Goal: Information Seeking & Learning: Compare options

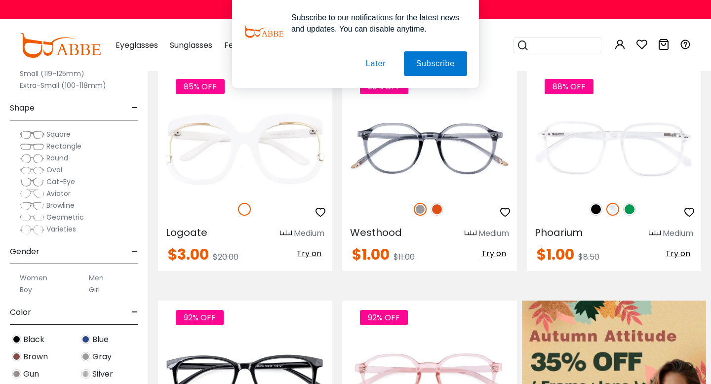
click at [382, 60] on button "Later" at bounding box center [376, 63] width 44 height 25
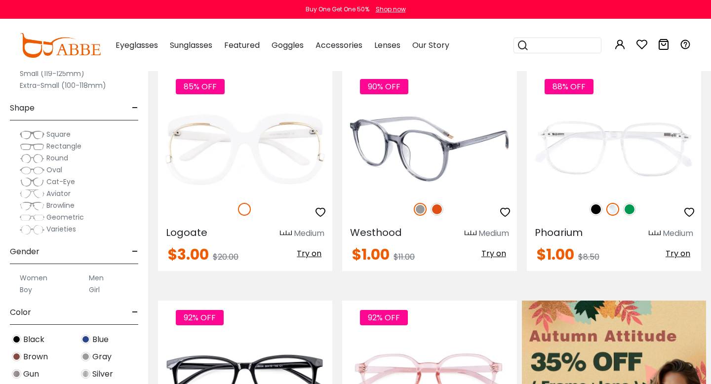
click at [436, 205] on img at bounding box center [437, 209] width 13 height 13
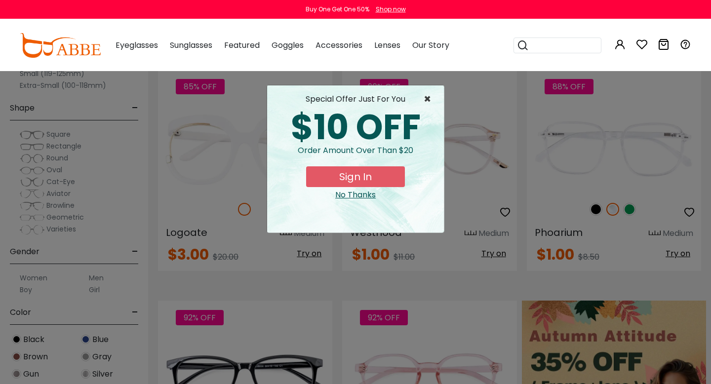
click at [426, 100] on span "×" at bounding box center [430, 99] width 12 height 12
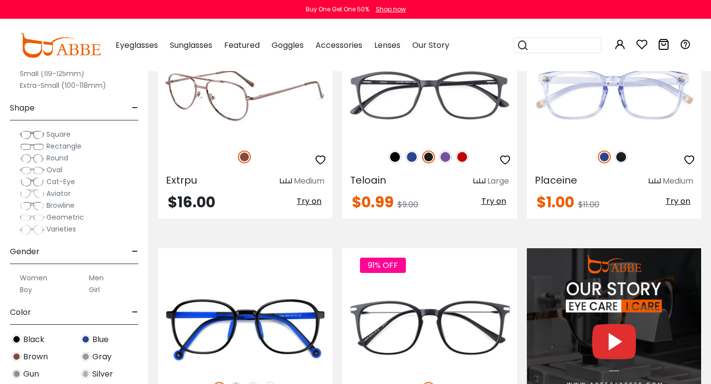
scroll to position [721, 0]
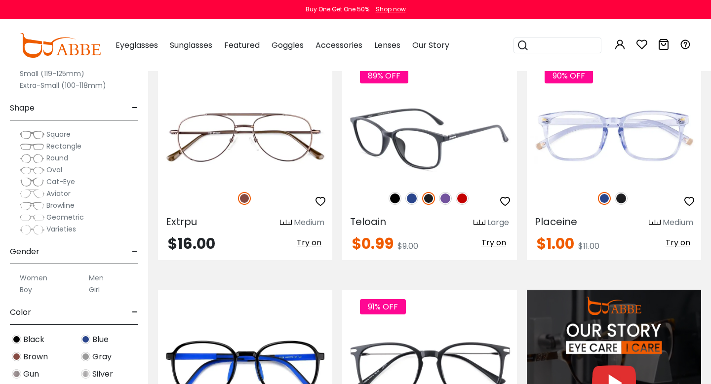
click at [448, 195] on img at bounding box center [445, 198] width 13 height 13
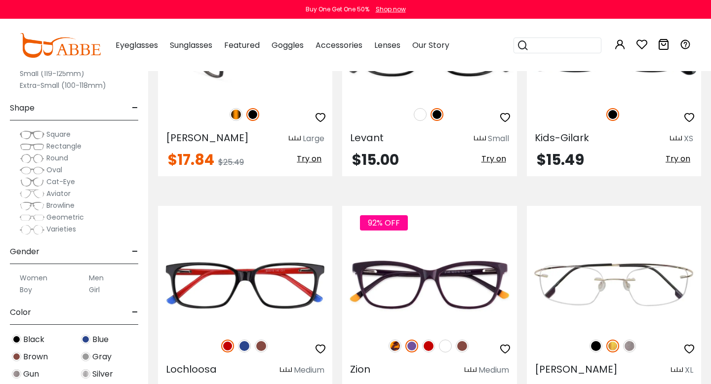
scroll to position [1886, 0]
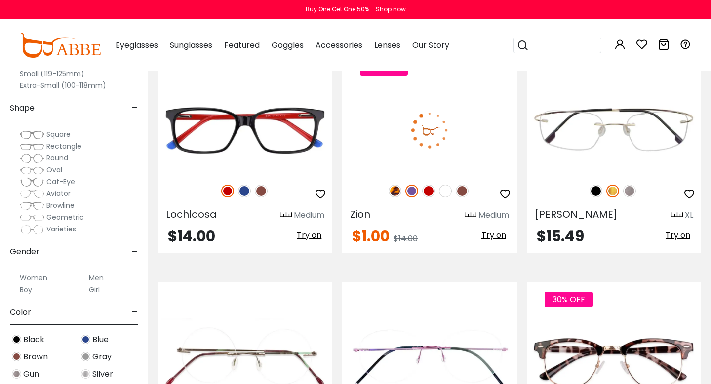
click at [393, 192] on img at bounding box center [395, 191] width 13 height 13
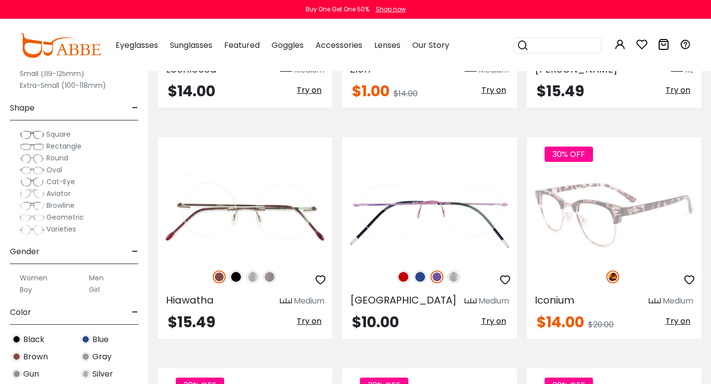
scroll to position [2061, 0]
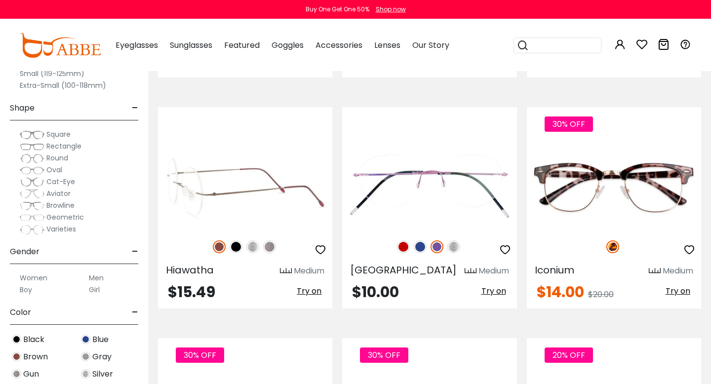
click at [238, 247] on img at bounding box center [236, 247] width 13 height 13
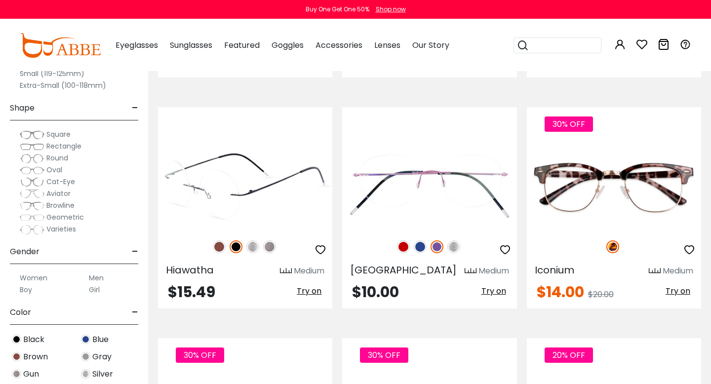
click at [251, 244] on img at bounding box center [252, 247] width 13 height 13
click at [267, 244] on img at bounding box center [269, 247] width 13 height 13
click at [223, 246] on img at bounding box center [219, 247] width 13 height 13
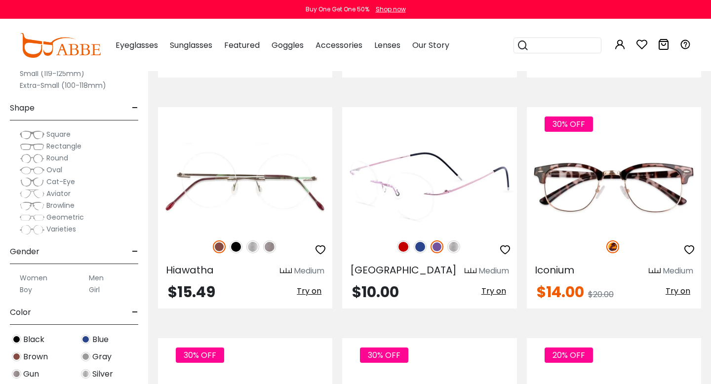
click at [422, 244] on img at bounding box center [420, 247] width 13 height 13
click at [400, 246] on img at bounding box center [403, 247] width 13 height 13
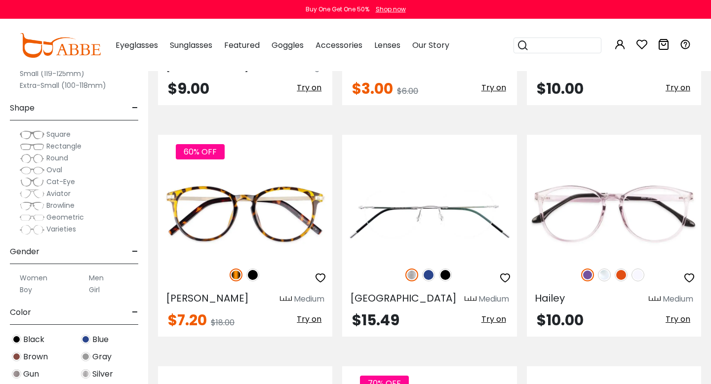
scroll to position [2971, 0]
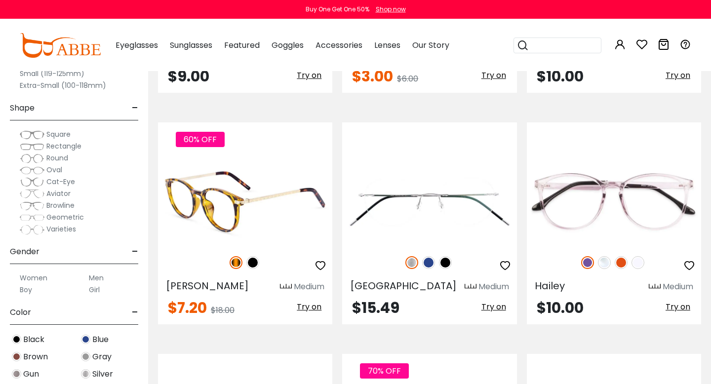
click at [251, 264] on img at bounding box center [252, 262] width 13 height 13
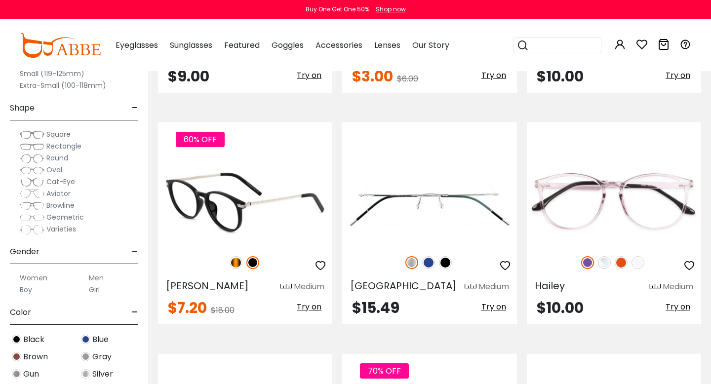
click at [237, 261] on img at bounding box center [236, 262] width 13 height 13
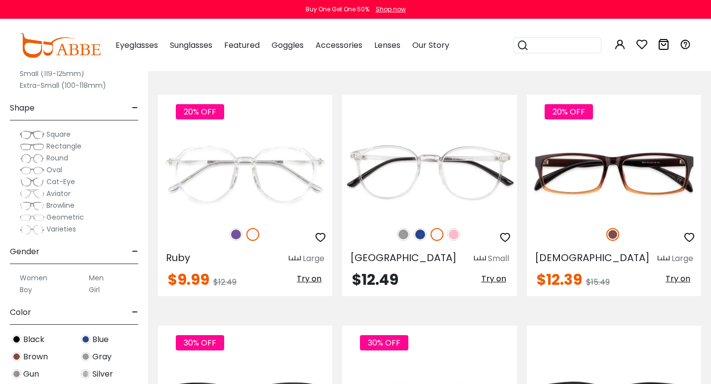
scroll to position [3464, 0]
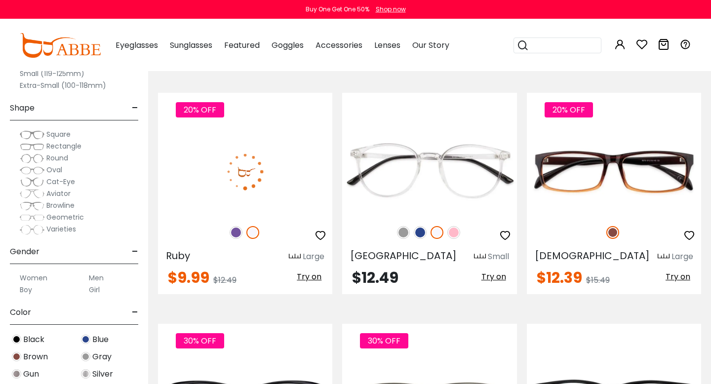
click at [236, 234] on img at bounding box center [236, 232] width 13 height 13
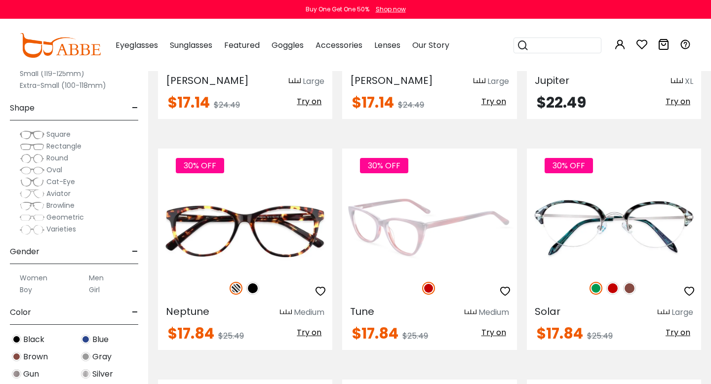
scroll to position [4113, 0]
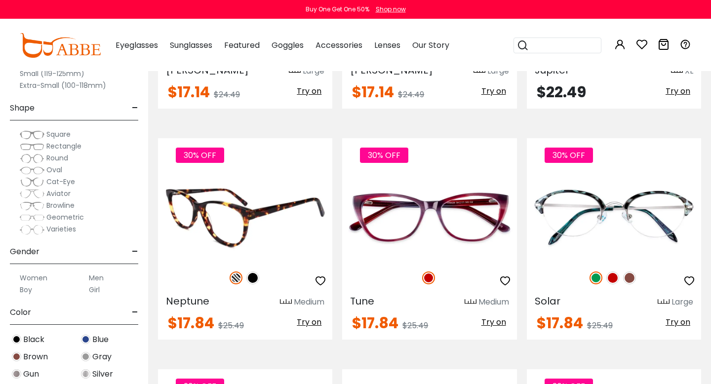
click at [253, 276] on img at bounding box center [252, 278] width 13 height 13
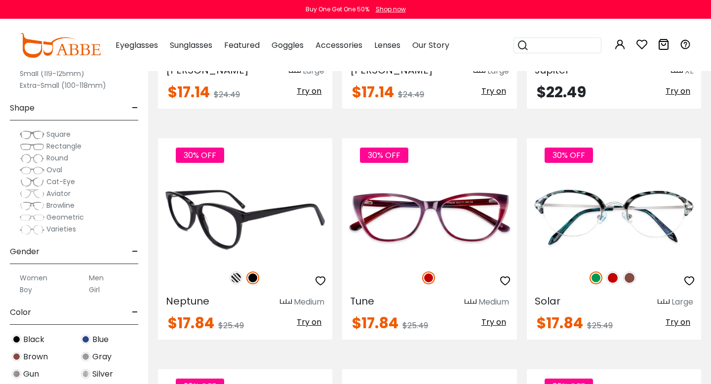
click at [236, 276] on img at bounding box center [236, 278] width 13 height 13
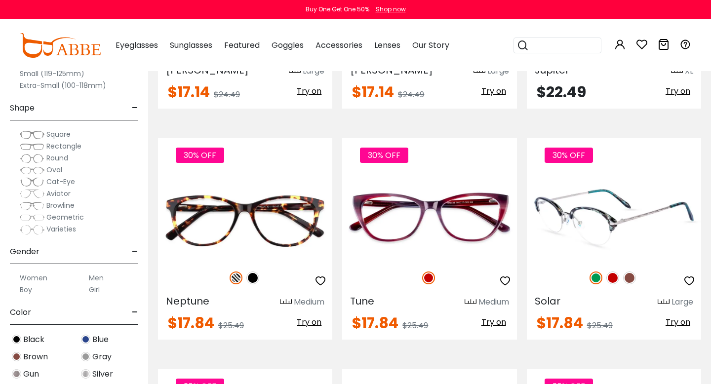
click at [608, 278] on img at bounding box center [612, 278] width 13 height 13
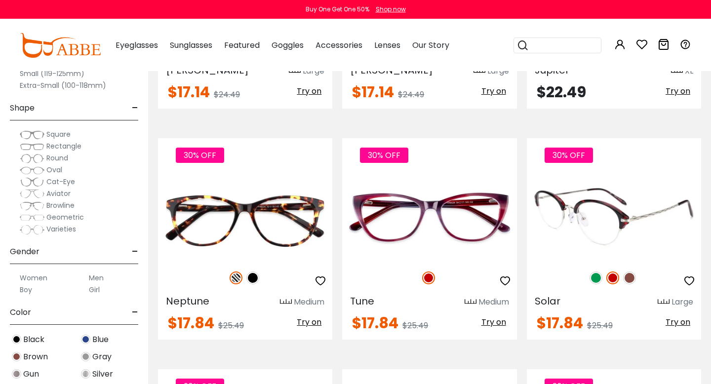
click at [628, 279] on img at bounding box center [629, 278] width 13 height 13
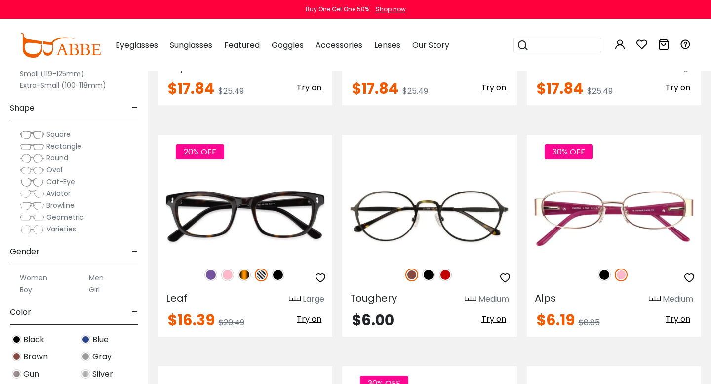
scroll to position [4329, 0]
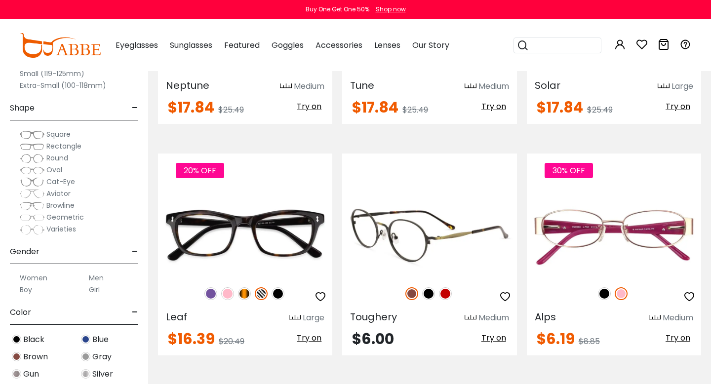
click at [429, 289] on img at bounding box center [428, 293] width 13 height 13
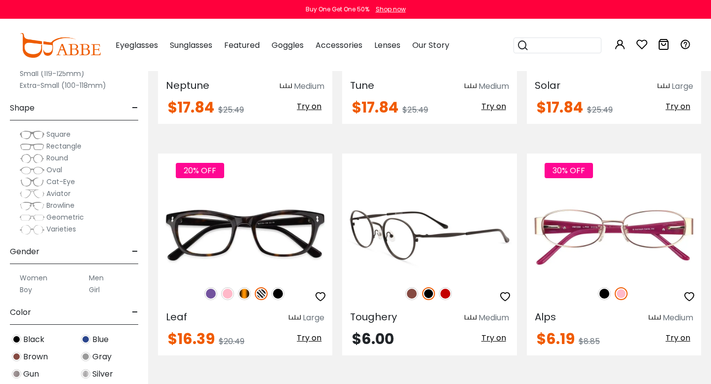
click at [444, 292] on img at bounding box center [445, 293] width 13 height 13
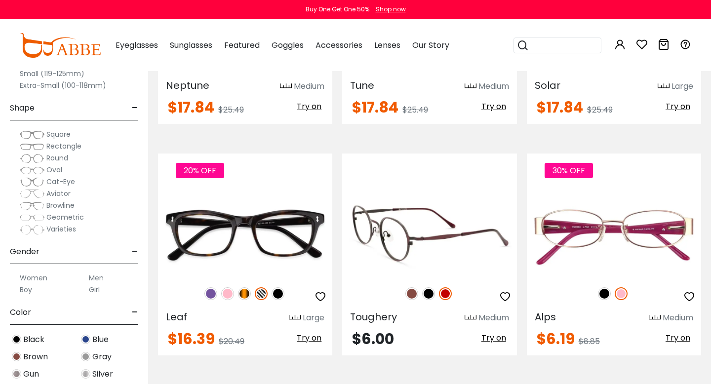
click at [409, 294] on img at bounding box center [411, 293] width 13 height 13
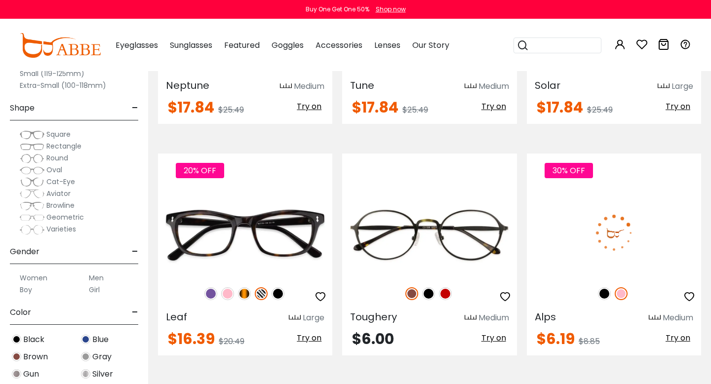
click at [604, 294] on img at bounding box center [604, 293] width 13 height 13
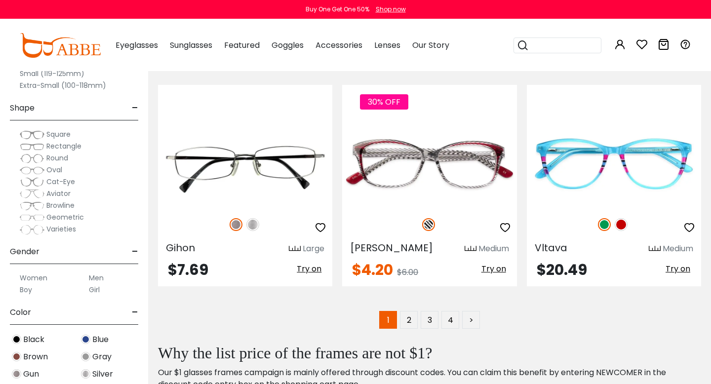
scroll to position [4631, 0]
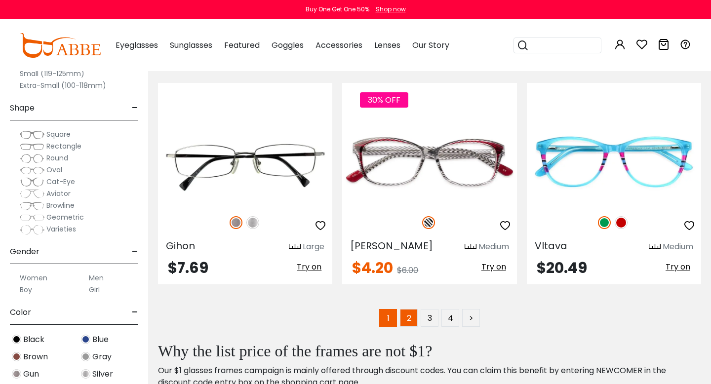
click at [409, 325] on link "2" at bounding box center [409, 318] width 18 height 18
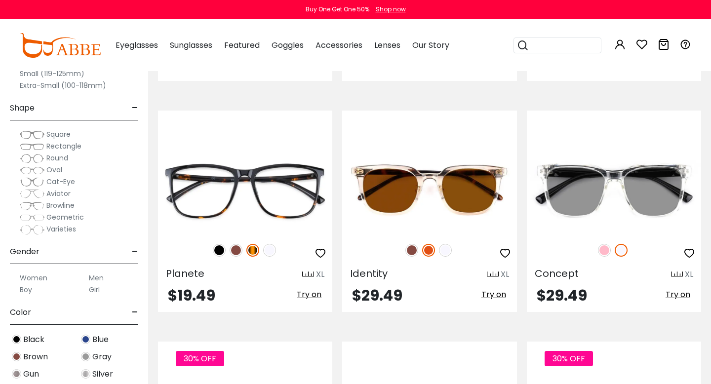
scroll to position [667, 0]
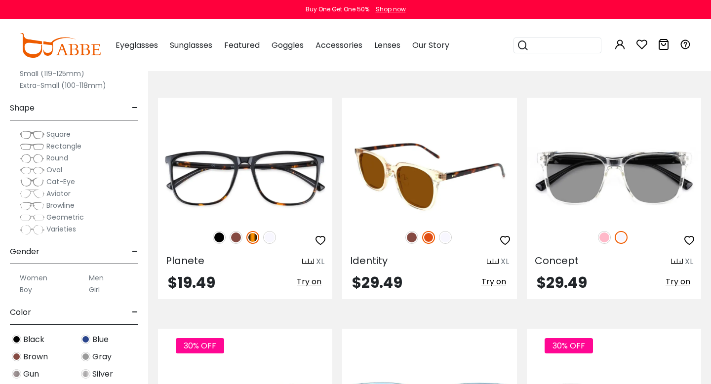
click at [412, 237] on img at bounding box center [411, 237] width 13 height 13
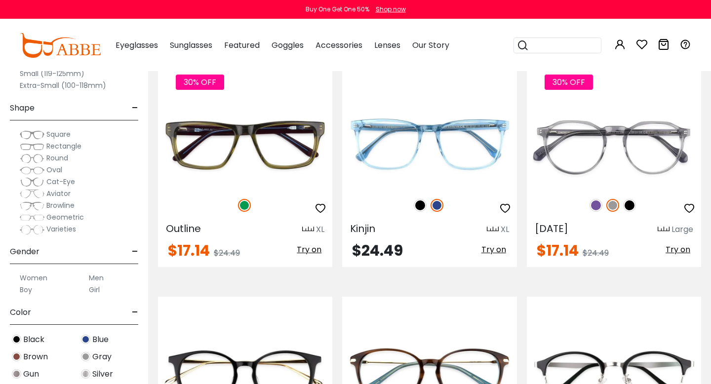
scroll to position [939, 0]
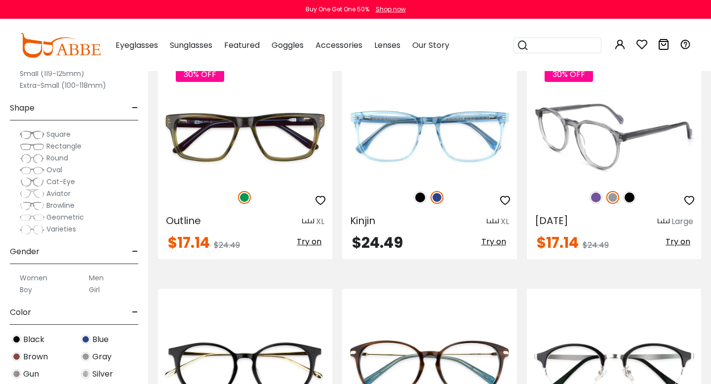
click at [596, 192] on img at bounding box center [596, 197] width 13 height 13
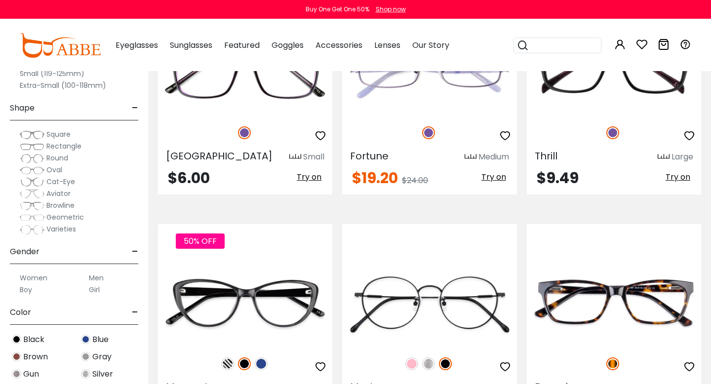
scroll to position [2690, 0]
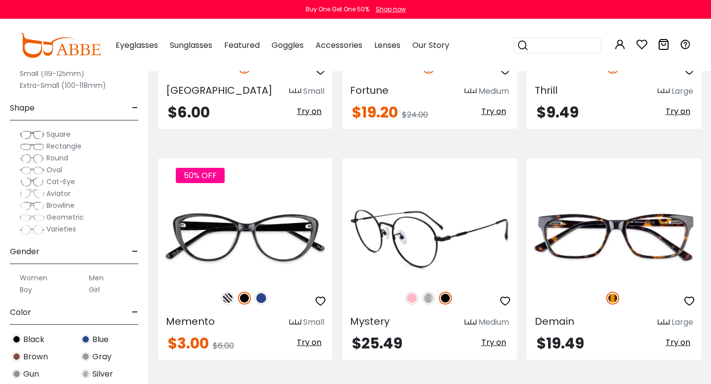
click at [414, 302] on img at bounding box center [411, 298] width 13 height 13
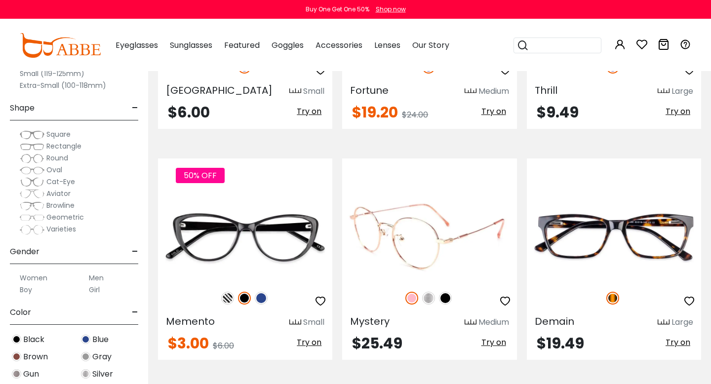
click at [429, 298] on img at bounding box center [428, 298] width 13 height 13
click at [414, 299] on img at bounding box center [411, 298] width 13 height 13
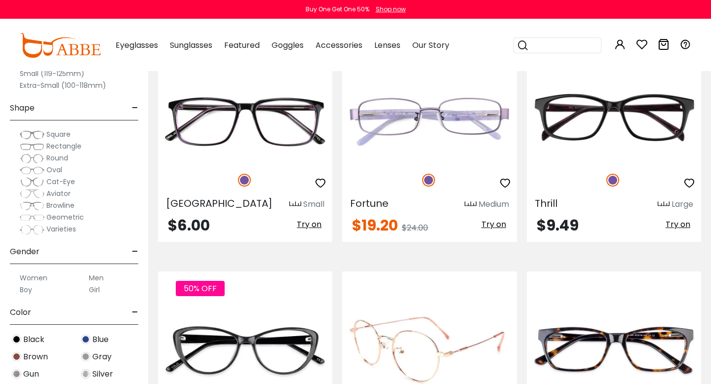
scroll to position [2362, 0]
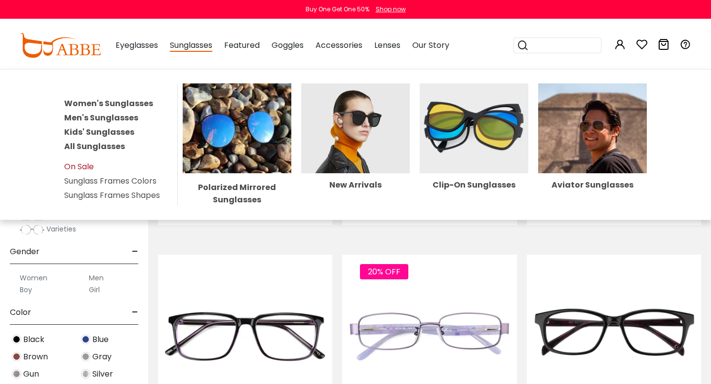
click at [87, 161] on link "On Sale" at bounding box center [79, 166] width 30 height 11
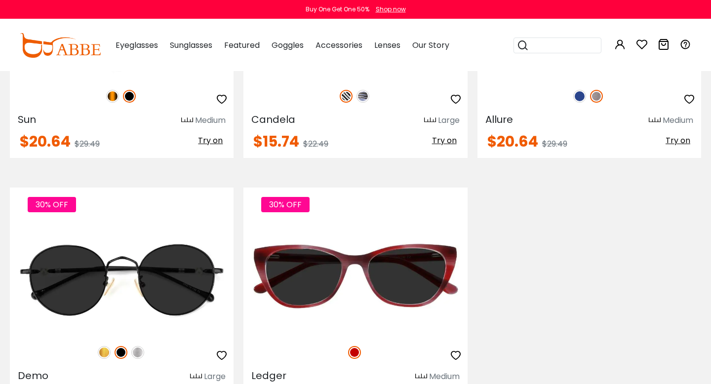
scroll to position [1413, 0]
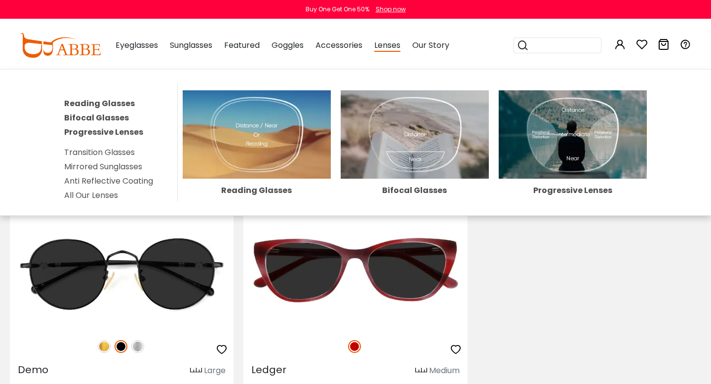
click at [390, 44] on span "Lenses" at bounding box center [387, 46] width 26 height 12
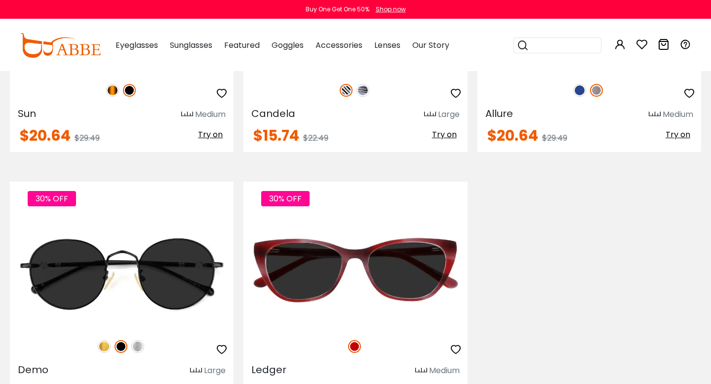
click at [387, 48] on span "Lenses" at bounding box center [387, 45] width 26 height 11
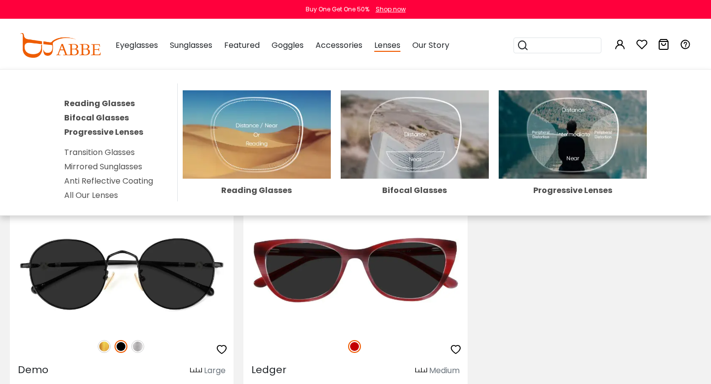
click at [116, 152] on link "Transition Glasses" at bounding box center [99, 152] width 71 height 11
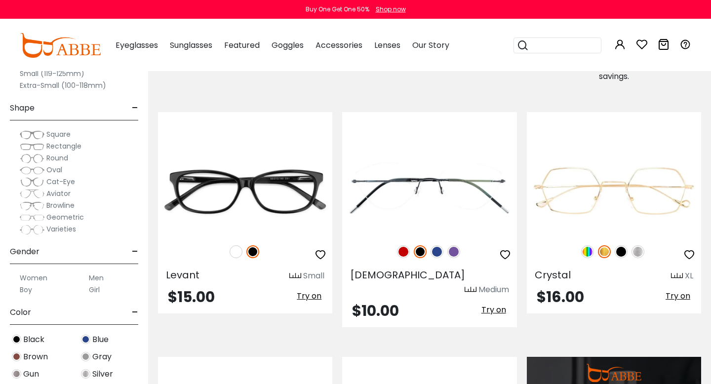
scroll to position [663, 0]
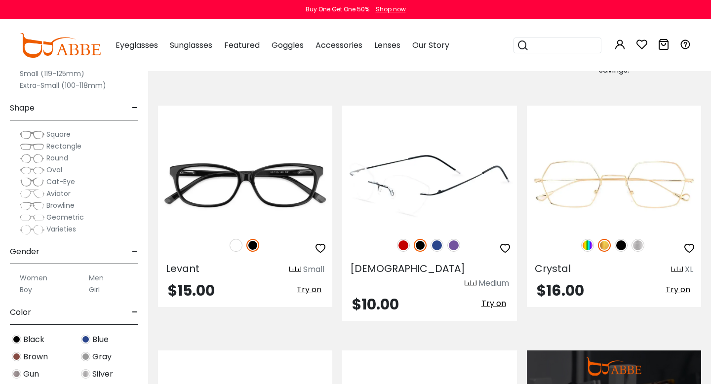
click at [399, 250] on img at bounding box center [403, 245] width 13 height 13
click at [451, 246] on img at bounding box center [453, 245] width 13 height 13
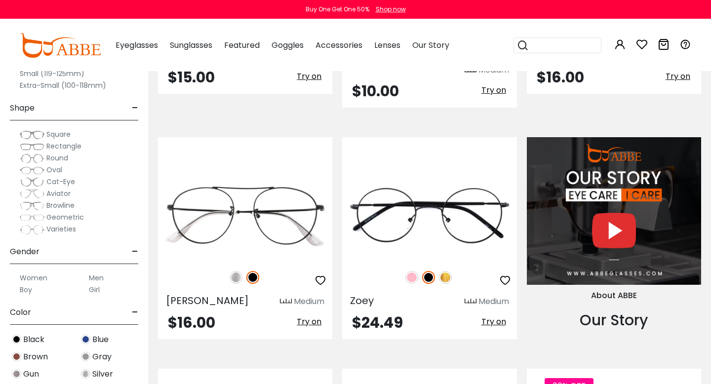
scroll to position [891, 0]
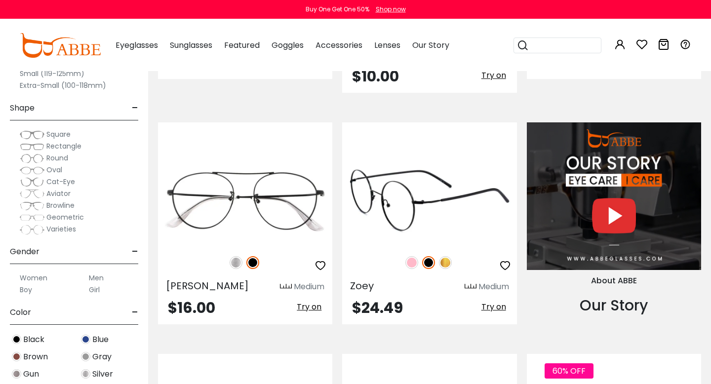
click at [414, 256] on img at bounding box center [411, 262] width 13 height 13
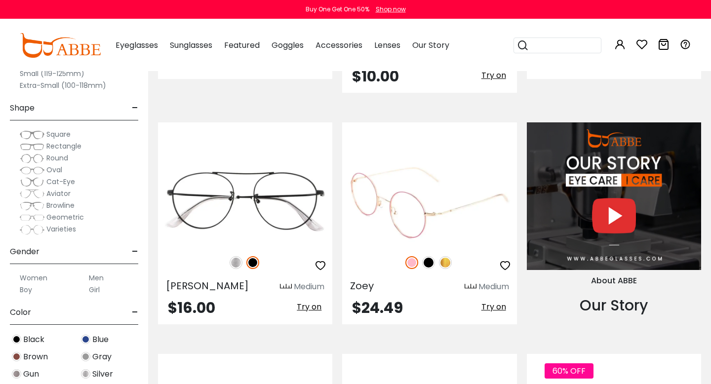
click at [446, 256] on img at bounding box center [445, 262] width 13 height 13
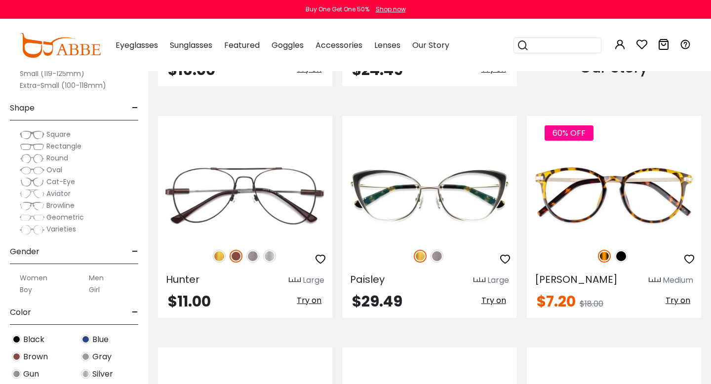
scroll to position [1130, 0]
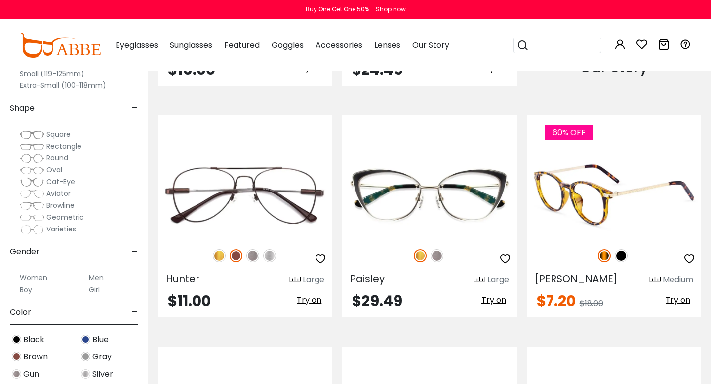
click at [620, 249] on img at bounding box center [621, 255] width 13 height 13
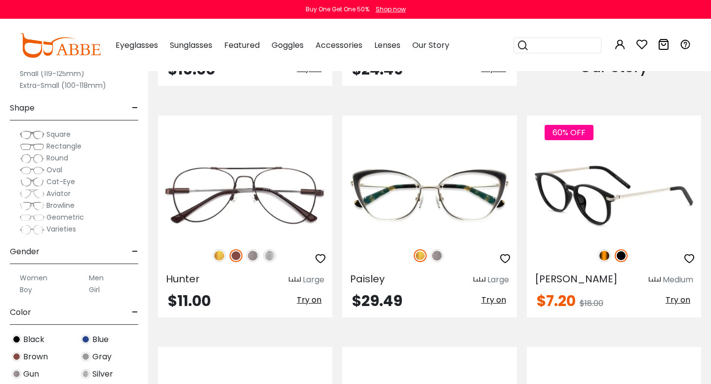
click at [606, 249] on img at bounding box center [604, 255] width 13 height 13
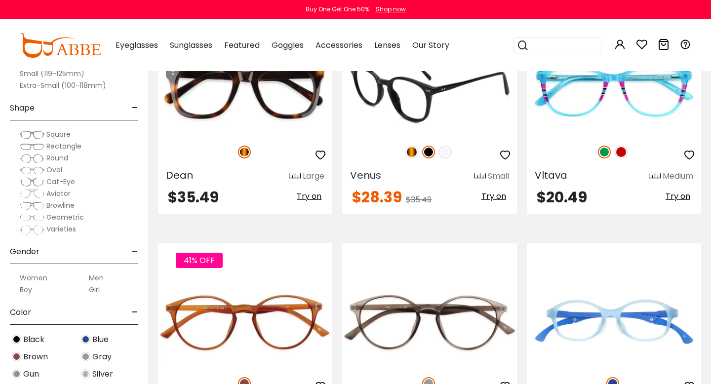
scroll to position [2161, 0]
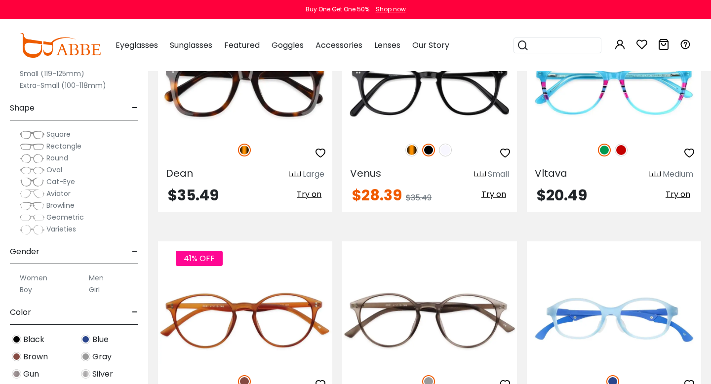
click at [54, 203] on span "Browline" at bounding box center [60, 206] width 28 height 10
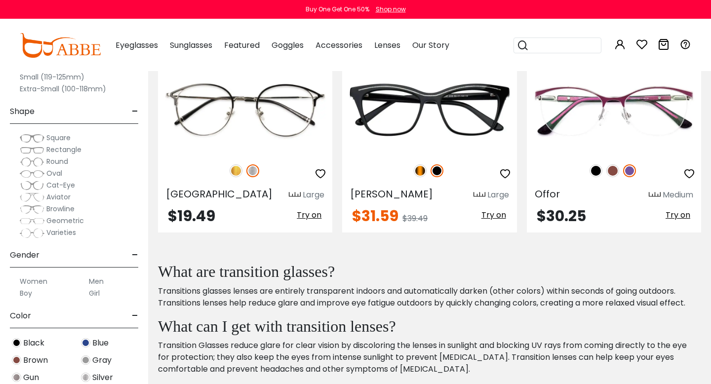
scroll to position [18, 0]
click at [63, 193] on span "Aviator" at bounding box center [58, 195] width 24 height 10
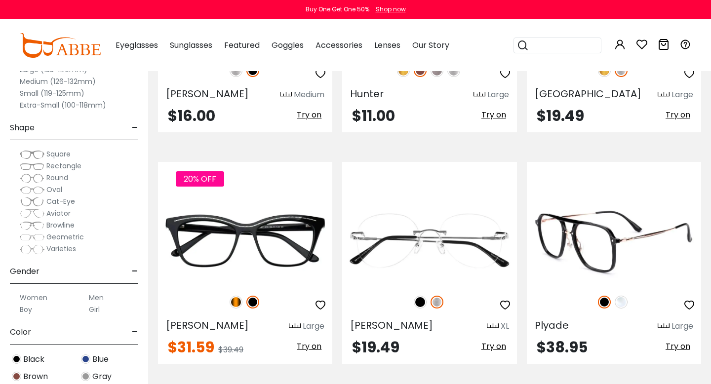
scroll to position [368, 0]
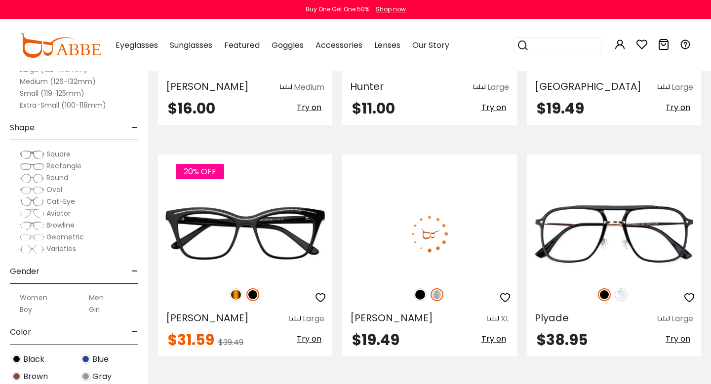
click at [418, 294] on img at bounding box center [420, 294] width 13 height 13
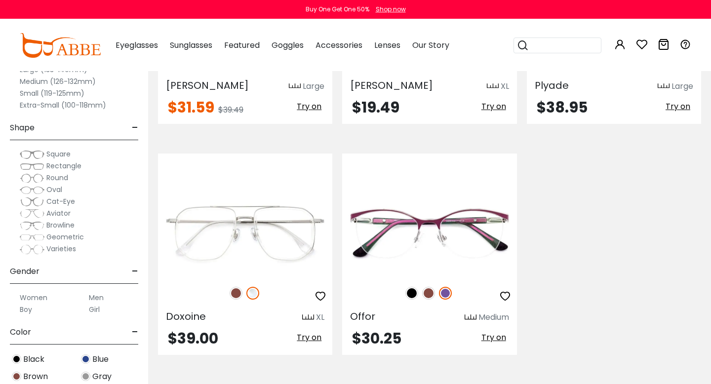
scroll to position [587, 0]
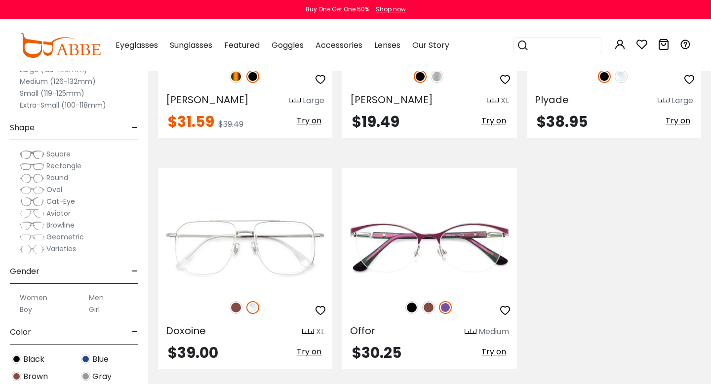
click at [58, 247] on span "Varieties" at bounding box center [61, 249] width 30 height 10
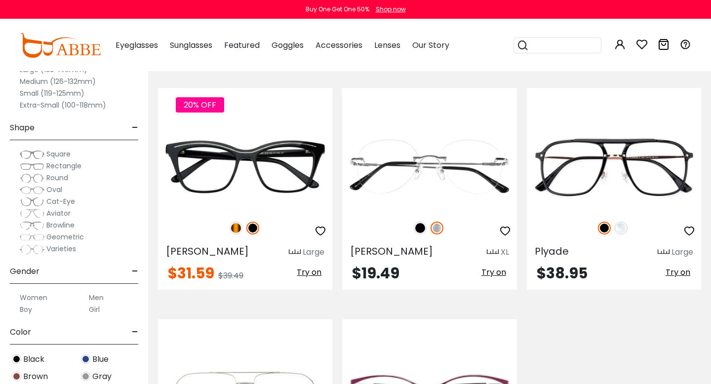
scroll to position [439, 0]
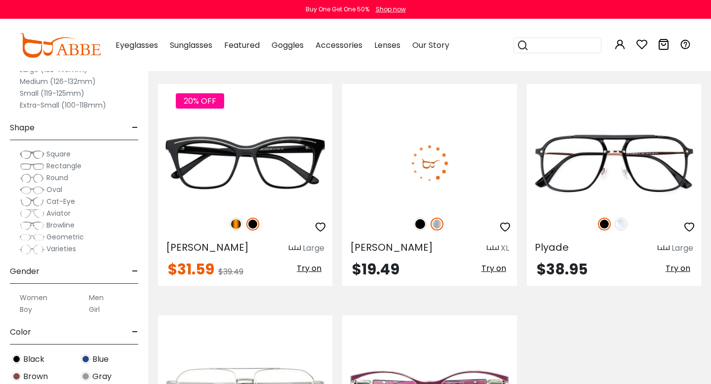
click at [419, 220] on img at bounding box center [420, 224] width 13 height 13
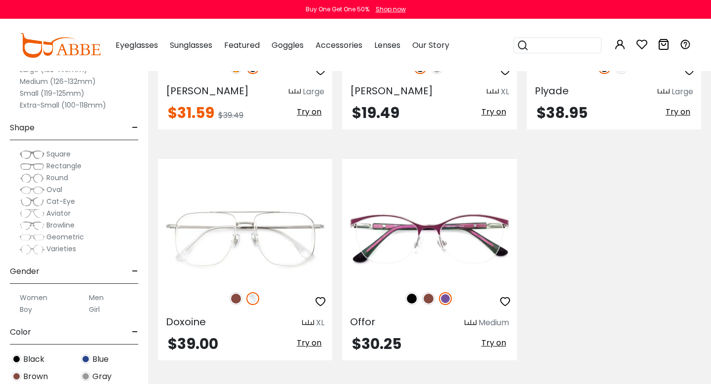
scroll to position [661, 0]
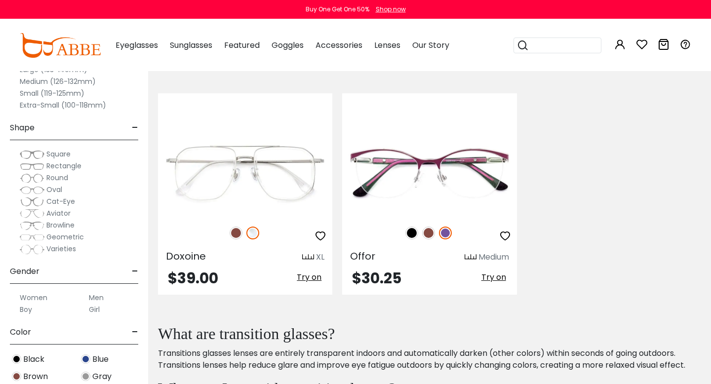
click at [37, 236] on img at bounding box center [32, 238] width 25 height 10
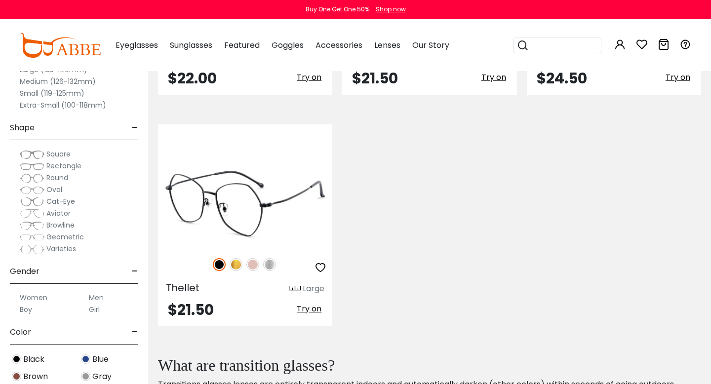
scroll to position [1803, 0]
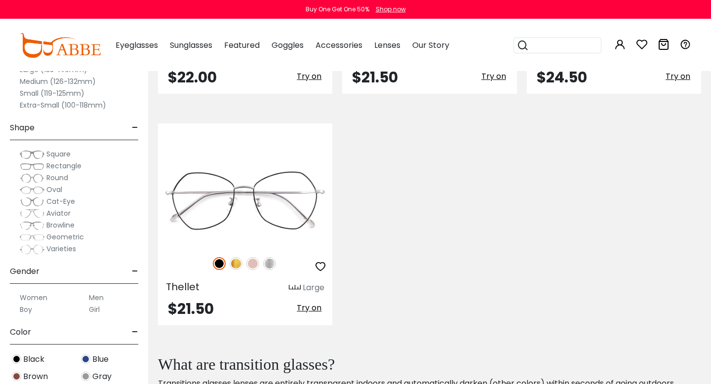
click at [54, 188] on span "Oval" at bounding box center [54, 190] width 16 height 10
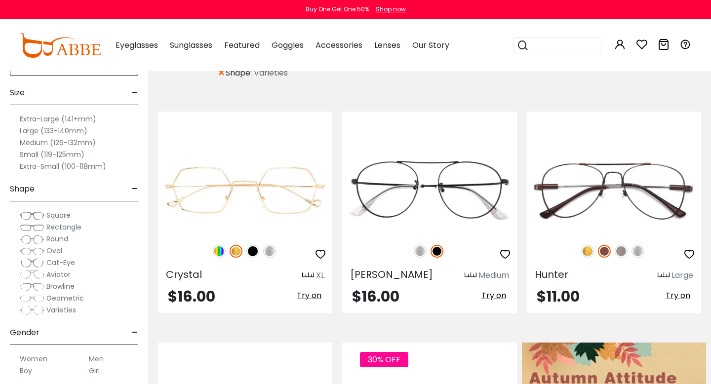
scroll to position [211, 0]
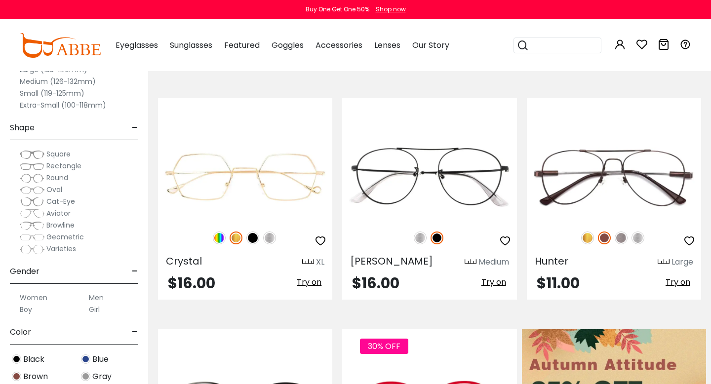
click at [134, 269] on span "-" at bounding box center [135, 272] width 6 height 24
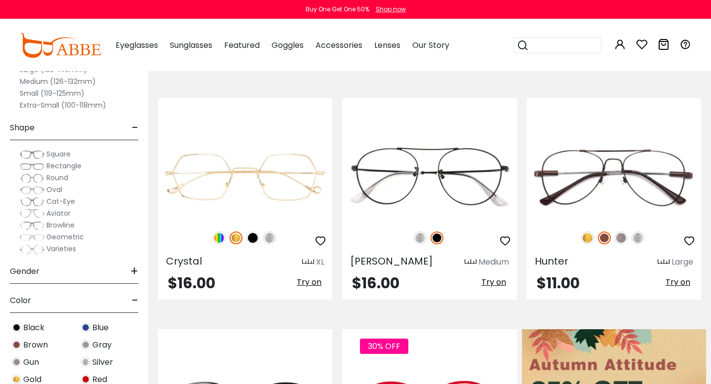
click at [55, 177] on span "Round" at bounding box center [57, 178] width 22 height 10
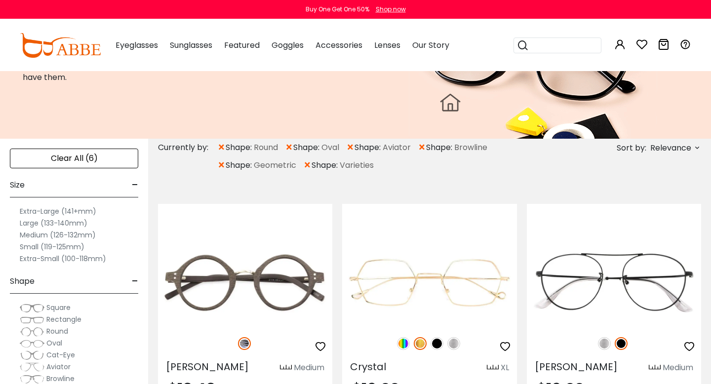
click at [219, 163] on span "×" at bounding box center [221, 166] width 8 height 18
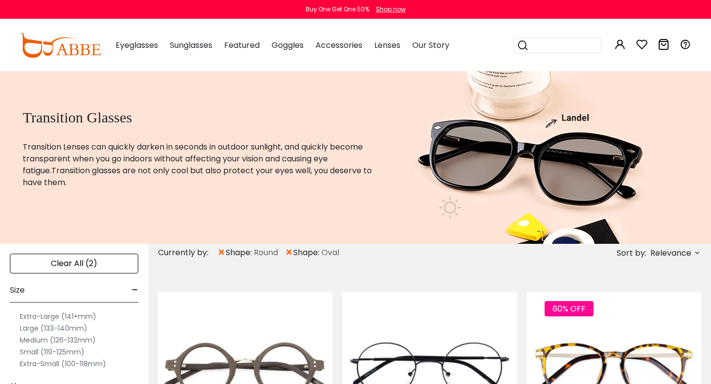
click at [221, 251] on span "×" at bounding box center [221, 253] width 8 height 18
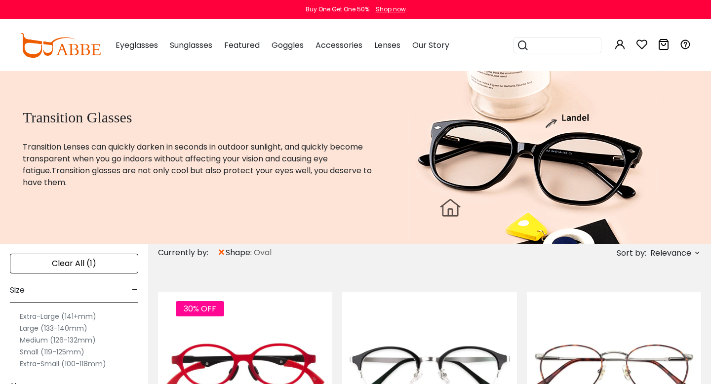
click at [219, 254] on span "×" at bounding box center [221, 253] width 8 height 18
